Goal: Navigation & Orientation: Find specific page/section

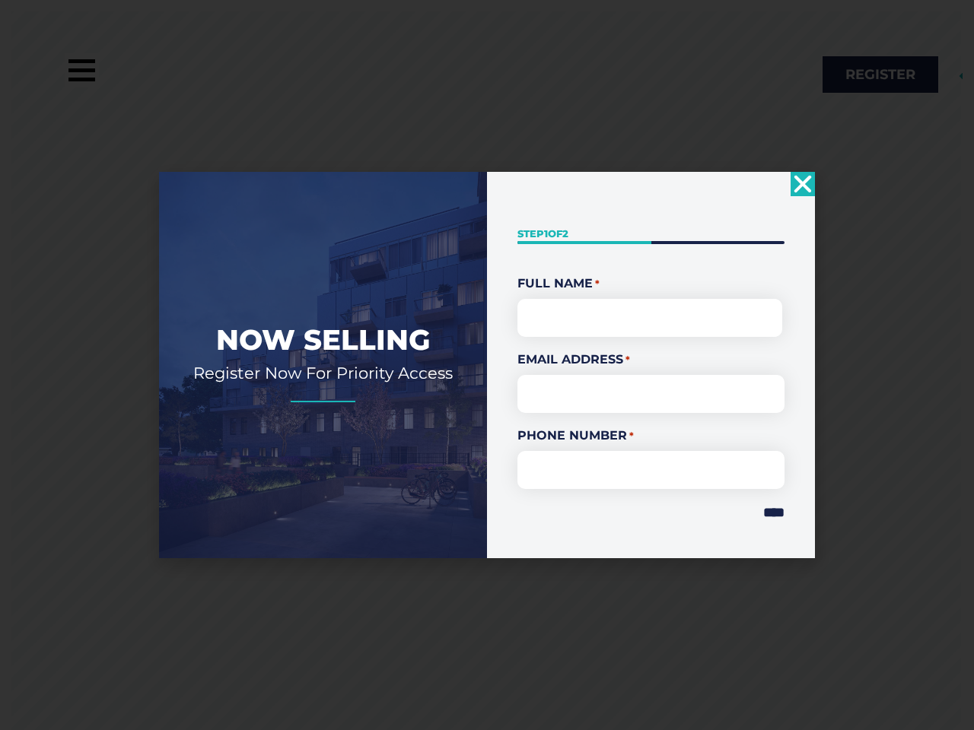
click at [487, 365] on div "" * " indicates required fields Step 1 of 2 50% Full Name * First Email Address…" at bounding box center [651, 365] width 328 height 386
click at [803, 184] on use "Close" at bounding box center [802, 184] width 17 height 17
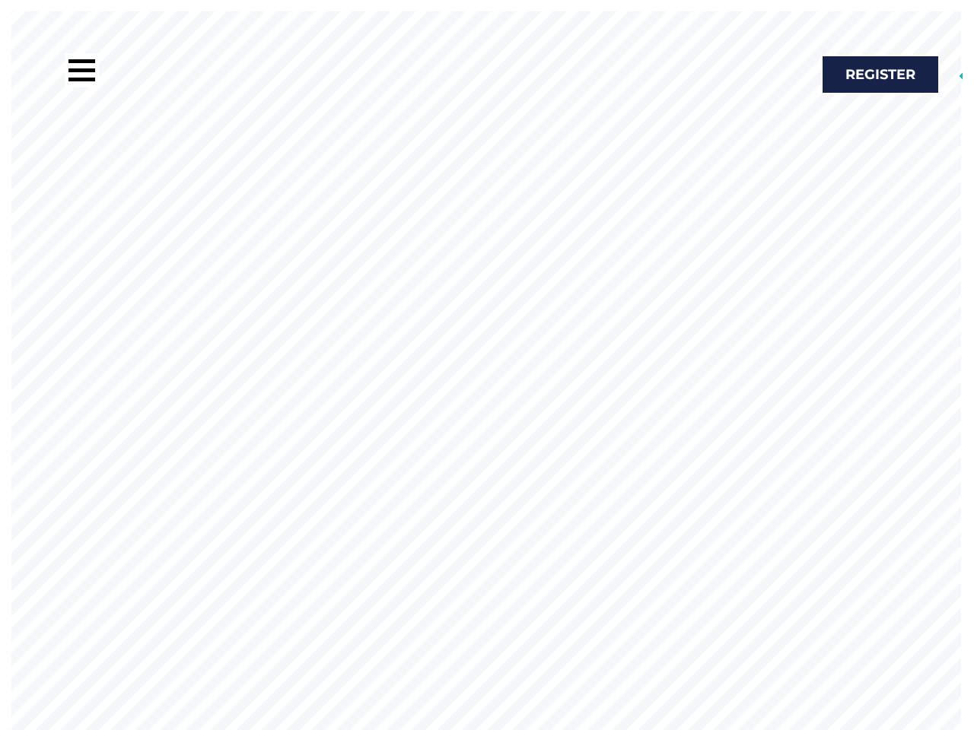
click at [765, 513] on rs-slide at bounding box center [480, 376] width 961 height 730
